Goal: Information Seeking & Learning: Learn about a topic

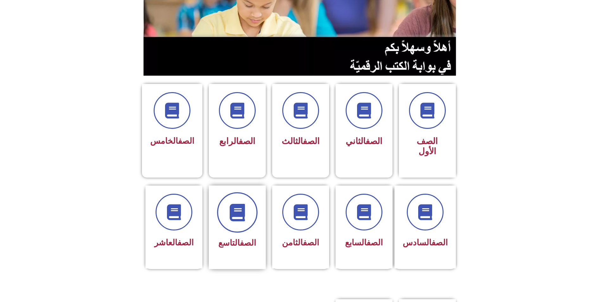
scroll to position [95, 0]
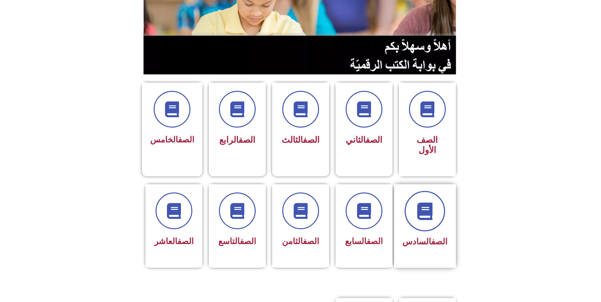
click at [425, 202] on icon at bounding box center [424, 210] width 17 height 17
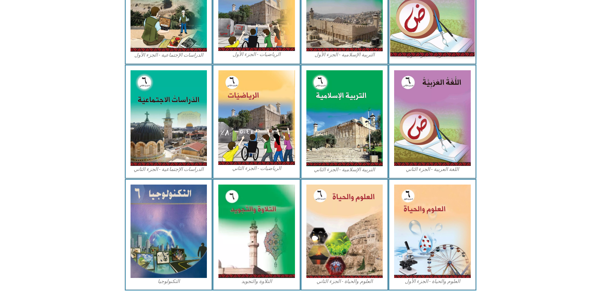
scroll to position [248, 0]
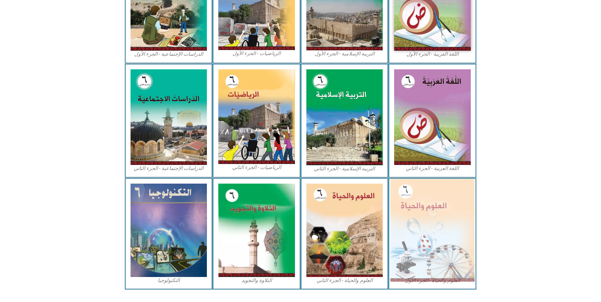
click at [426, 201] on img at bounding box center [432, 230] width 84 height 103
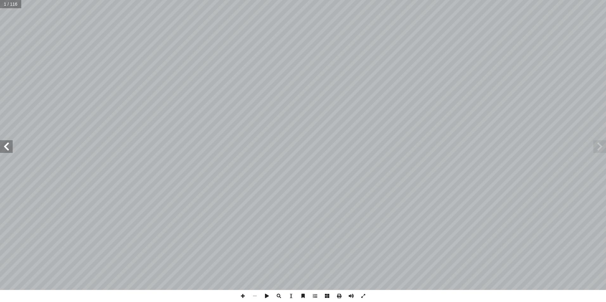
click at [10, 148] on span at bounding box center [6, 146] width 13 height 13
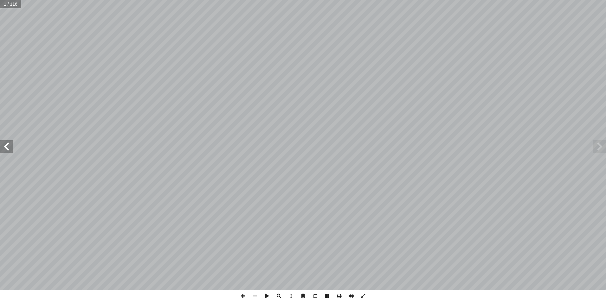
click at [10, 148] on span at bounding box center [6, 146] width 13 height 13
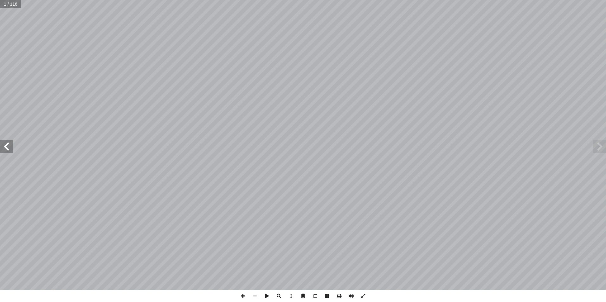
click at [10, 148] on span at bounding box center [6, 146] width 13 height 13
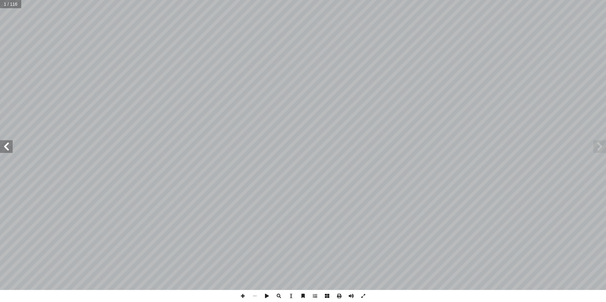
click at [10, 148] on span at bounding box center [6, 146] width 13 height 13
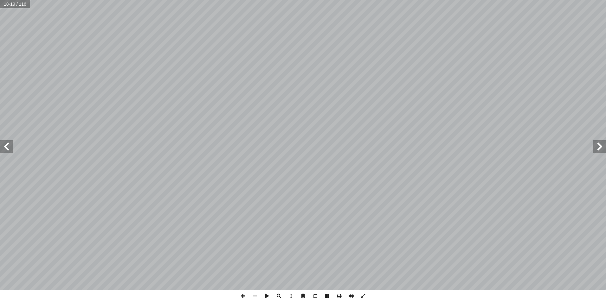
click at [10, 149] on span at bounding box center [6, 146] width 13 height 13
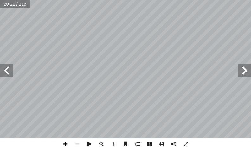
click at [65, 144] on span at bounding box center [65, 144] width 12 height 12
click at [152, 43] on html "الصفحة الرئيسية الصف الأول الصف الثاني الصف الثالث الصف الرابع الصف الخامس الصف…" at bounding box center [125, 21] width 251 height 43
click at [66, 143] on span at bounding box center [65, 144] width 12 height 12
click at [67, 144] on span at bounding box center [65, 144] width 12 height 12
click at [115, 0] on html "الصفحة الرئيسية الصف الأول الصف الثاني الصف الثالث الصف الرابع الصف الخامس الصف…" at bounding box center [125, 21] width 251 height 43
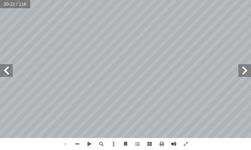
click at [161, 0] on html "الصفحة الرئيسية الصف الأول الصف الثاني الصف الثالث الصف الرابع الصف الخامس الصف…" at bounding box center [125, 21] width 251 height 43
click at [164, 36] on div "١ 6 ات ّ لائعي ّ الط :) 5 نشاط ( ات ّ ولي أ : ال� ً � ل و أ ا جيب: أ تية و� آ ل…" at bounding box center [125, 75] width 251 height 150
drag, startPoint x: 215, startPoint y: 138, endPoint x: 148, endPoint y: -12, distance: 164.5
click at [148, 0] on html "الصفحة الرئيسية الصف الأول الصف الثاني الصف الثالث الصف الرابع الصف الخامس الصف…" at bounding box center [125, 21] width 251 height 43
click at [5, 69] on span at bounding box center [6, 70] width 13 height 13
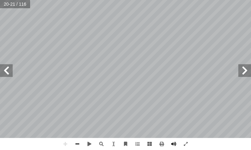
click at [71, 43] on html "الصفحة الرئيسية الصف الأول الصف الثاني الصف الثالث الصف الرابع الصف الخامس الصف…" at bounding box center [125, 21] width 251 height 43
click at [26, 43] on html "الصفحة الرئيسية الصف الأول الصف الثاني الصف الثالث الصف الرابع الصف الخامس الصف…" at bounding box center [125, 21] width 251 height 43
click at [78, 144] on span at bounding box center [77, 144] width 12 height 12
